Goal: Task Accomplishment & Management: Complete application form

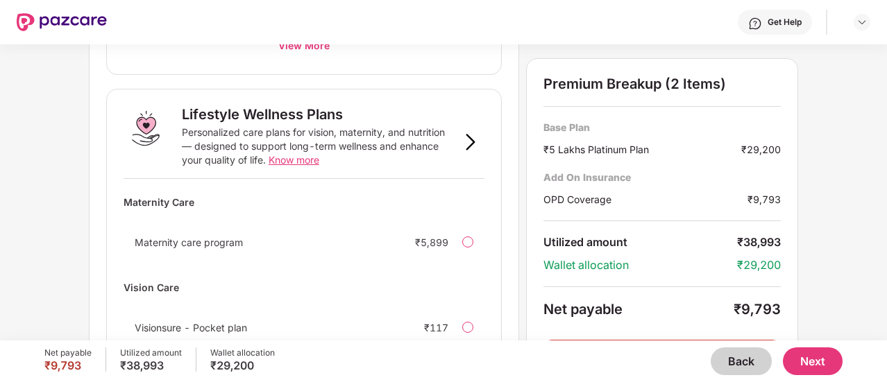
click at [735, 361] on button "Back" at bounding box center [740, 362] width 61 height 28
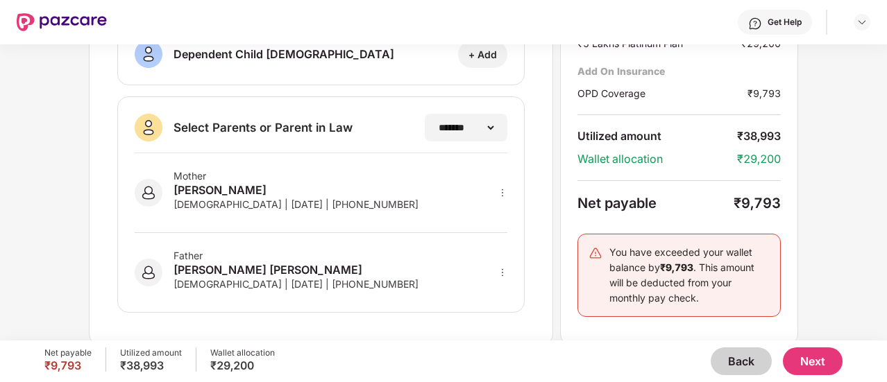
click at [735, 361] on button "Back" at bounding box center [740, 362] width 61 height 28
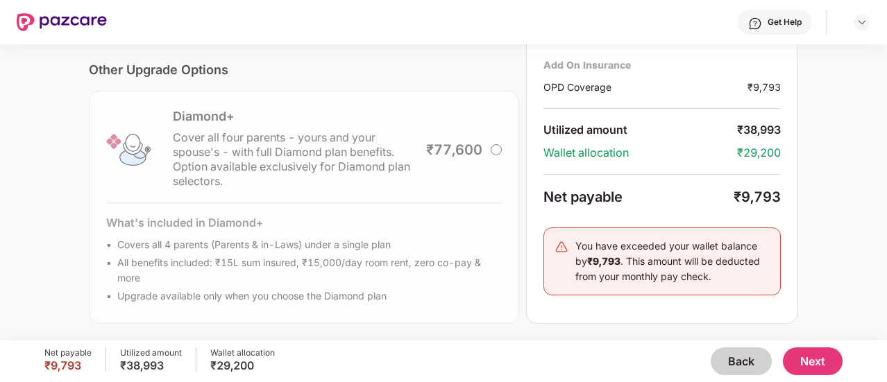
click at [735, 361] on button "Back" at bounding box center [740, 362] width 61 height 28
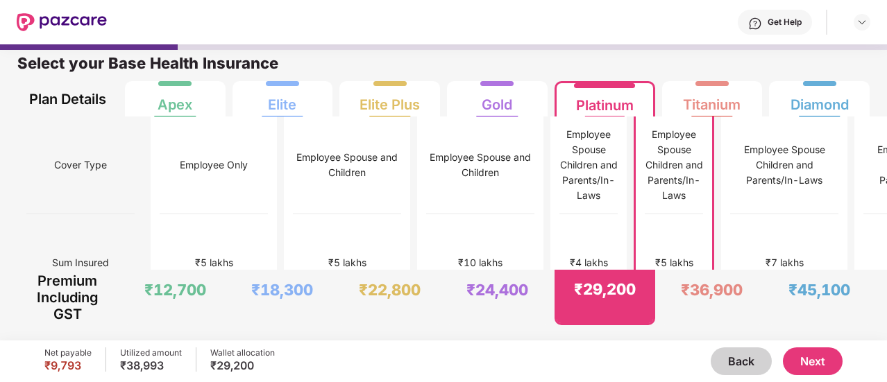
scroll to position [7, 0]
click at [560, 189] on div "Employee Spouse Children and Parents/In-Laws" at bounding box center [589, 166] width 58 height 98
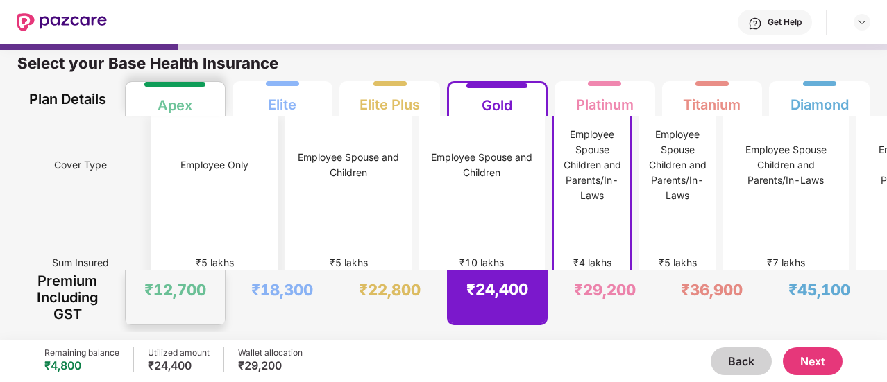
click at [187, 194] on div "Employee Only" at bounding box center [214, 166] width 108 height 98
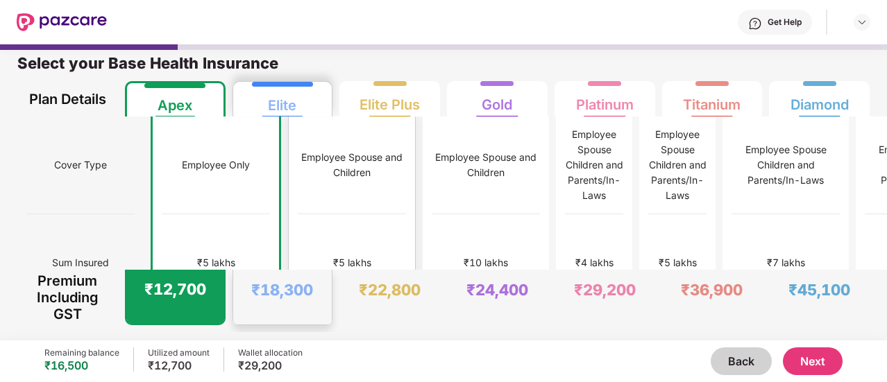
click at [298, 150] on div "Employee Spouse and Children" at bounding box center [352, 165] width 108 height 31
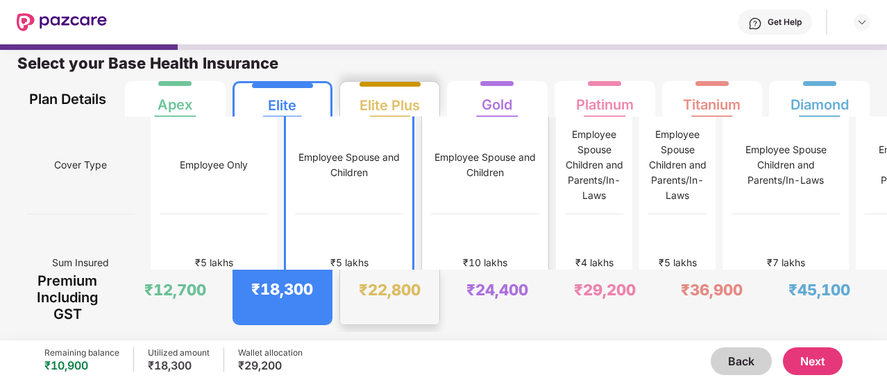
click at [431, 150] on div "Employee Spouse and Children" at bounding box center [485, 165] width 108 height 31
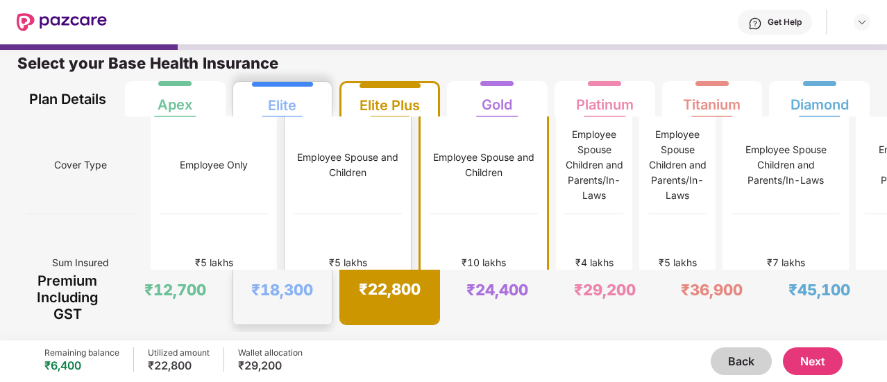
click at [293, 130] on div "Employee Spouse and Children" at bounding box center [347, 166] width 108 height 98
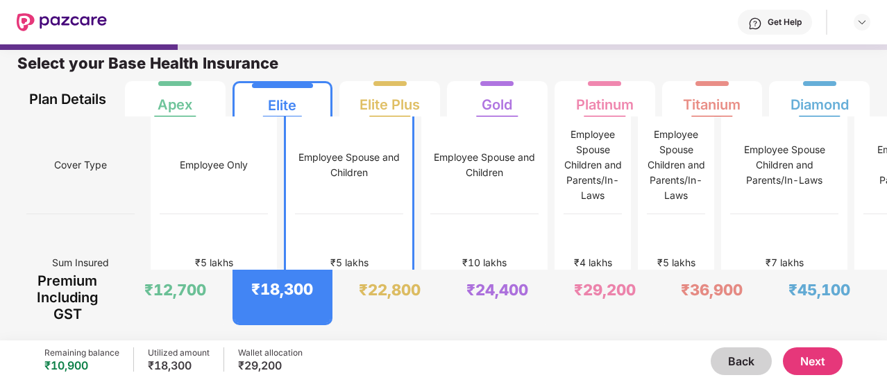
scroll to position [0, 0]
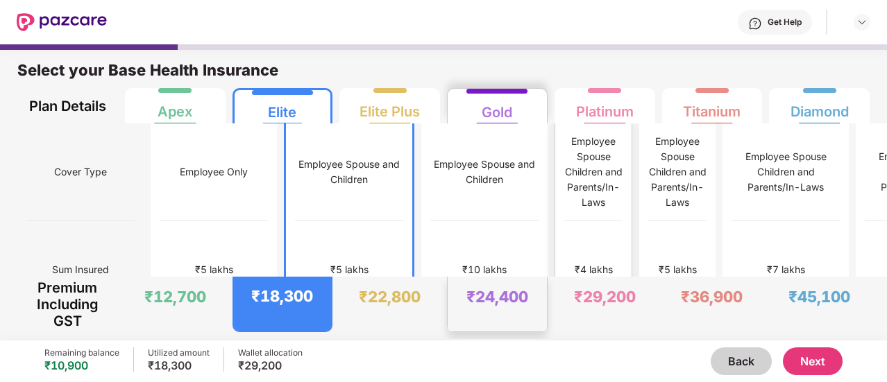
click at [564, 176] on div "Employee Spouse Children and Parents/In-Laws" at bounding box center [593, 172] width 58 height 76
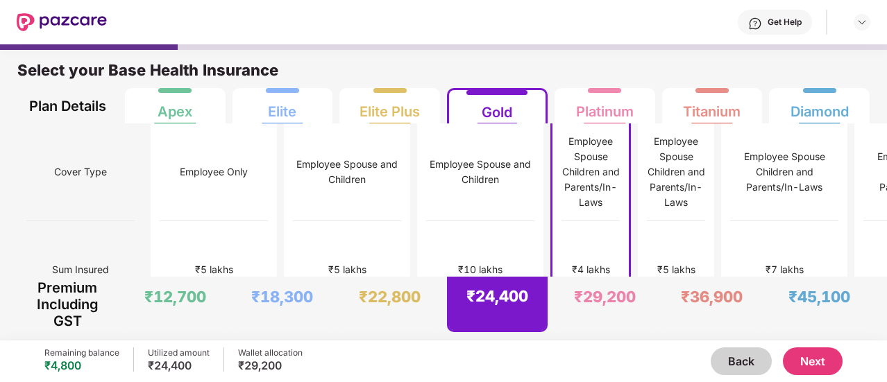
click at [819, 367] on button "Next" at bounding box center [813, 362] width 60 height 28
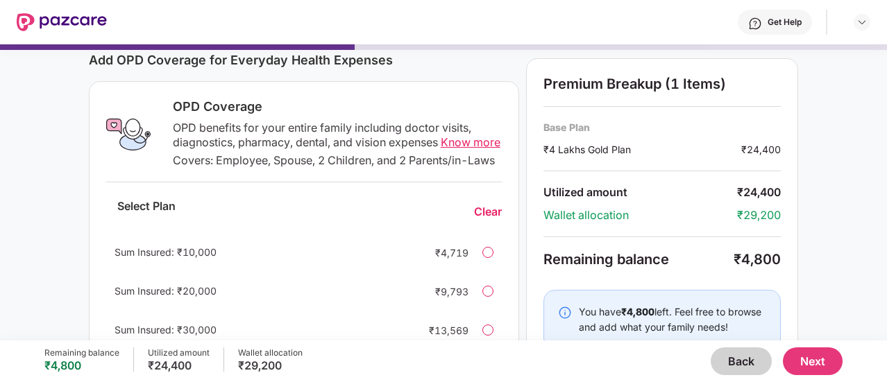
scroll to position [251, 0]
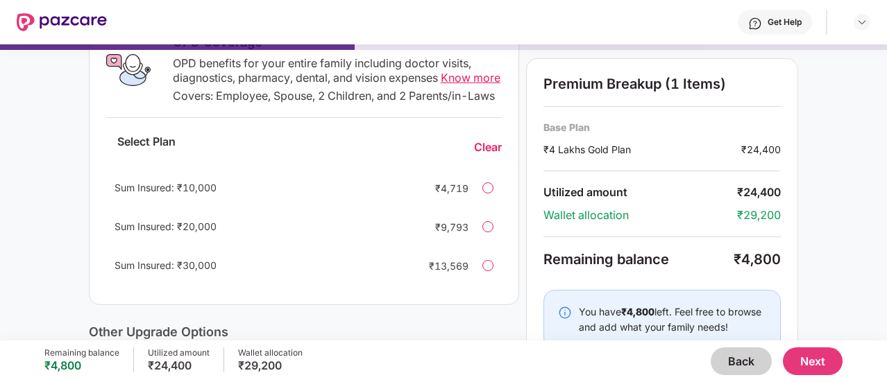
click at [487, 232] on div at bounding box center [487, 226] width 11 height 11
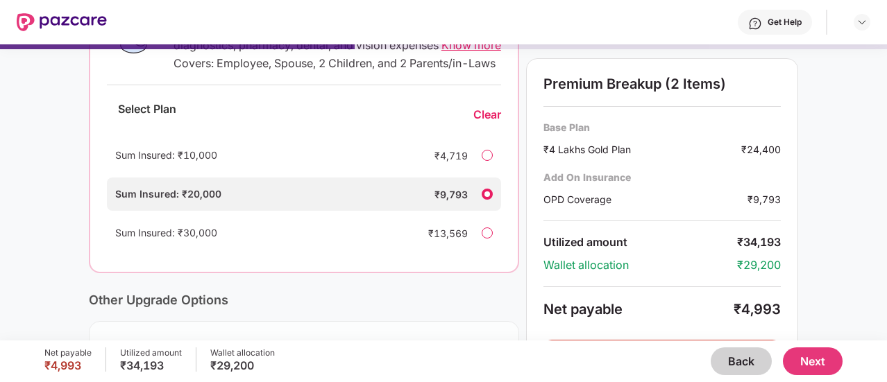
scroll to position [285, 0]
click at [488, 160] on div at bounding box center [486, 154] width 11 height 11
